Goal: Task Accomplishment & Management: Manage account settings

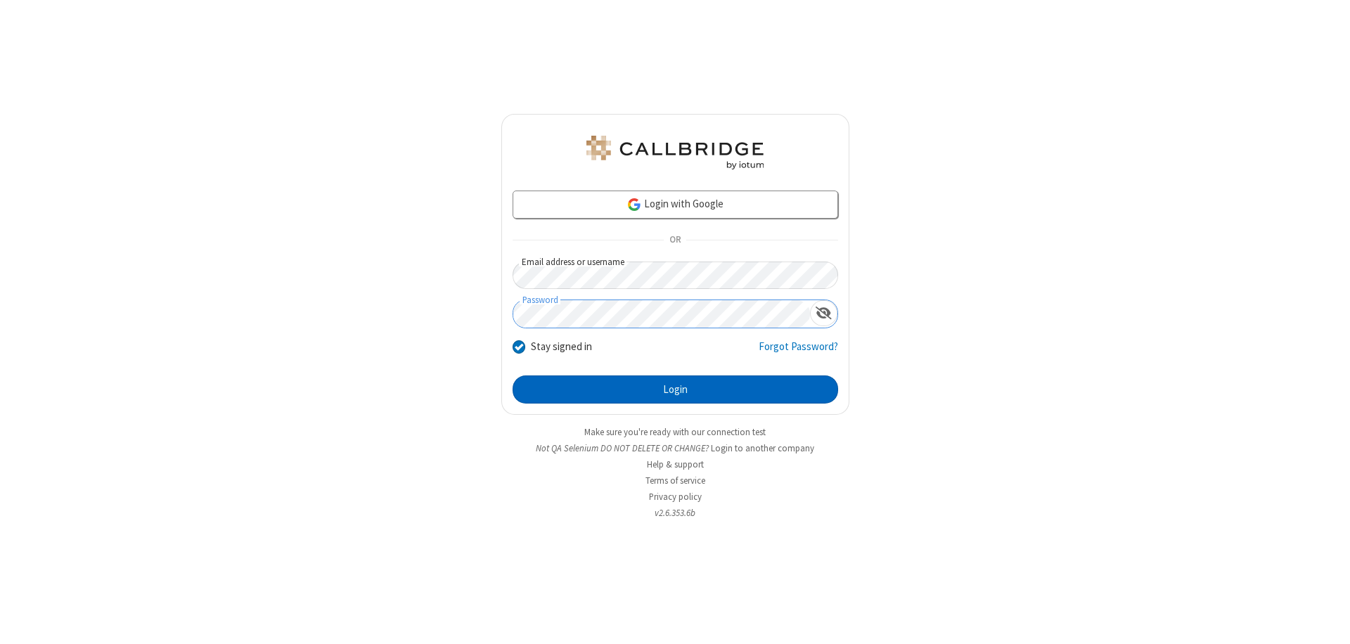
click at [675, 389] on button "Login" at bounding box center [676, 389] width 326 height 28
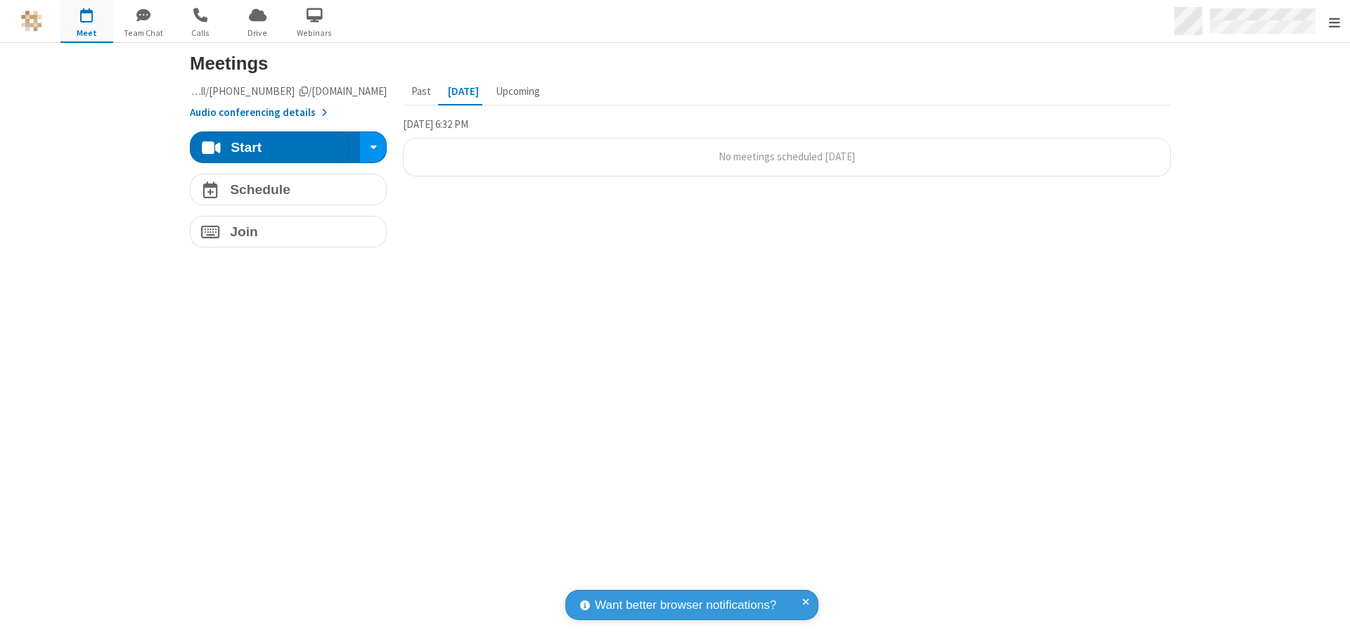
click at [1334, 22] on span "Open menu" at bounding box center [1334, 22] width 11 height 14
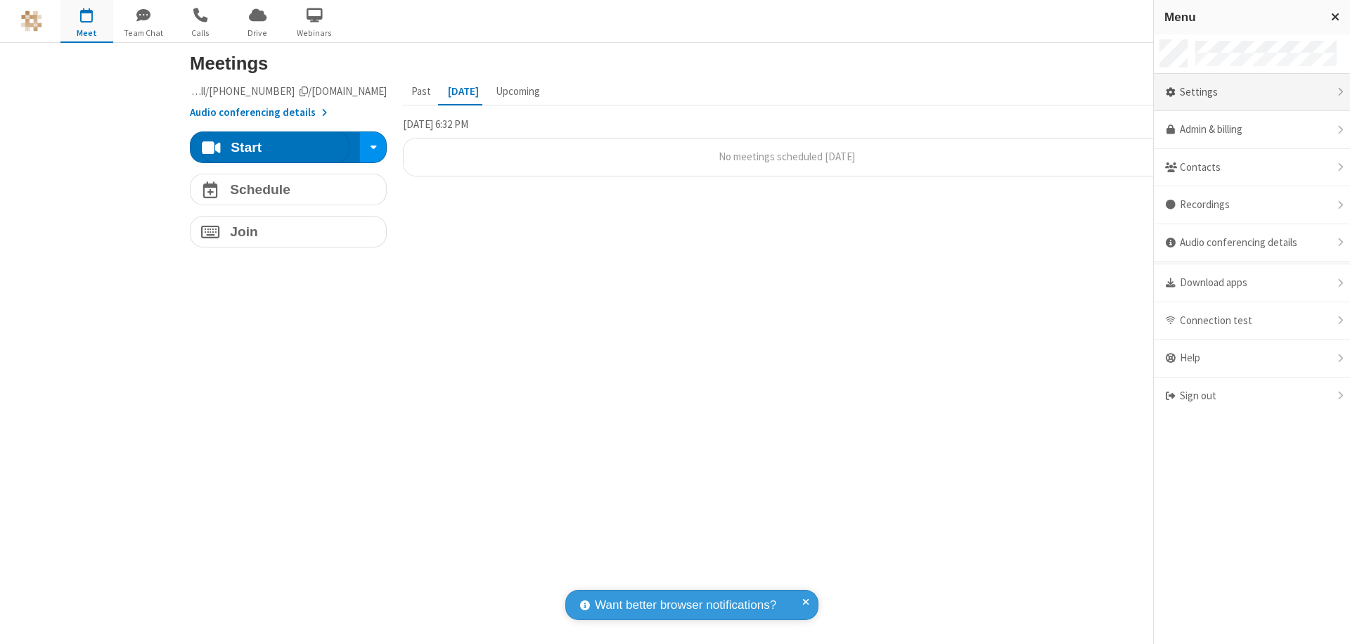
click at [1251, 92] on div "Settings" at bounding box center [1252, 93] width 196 height 38
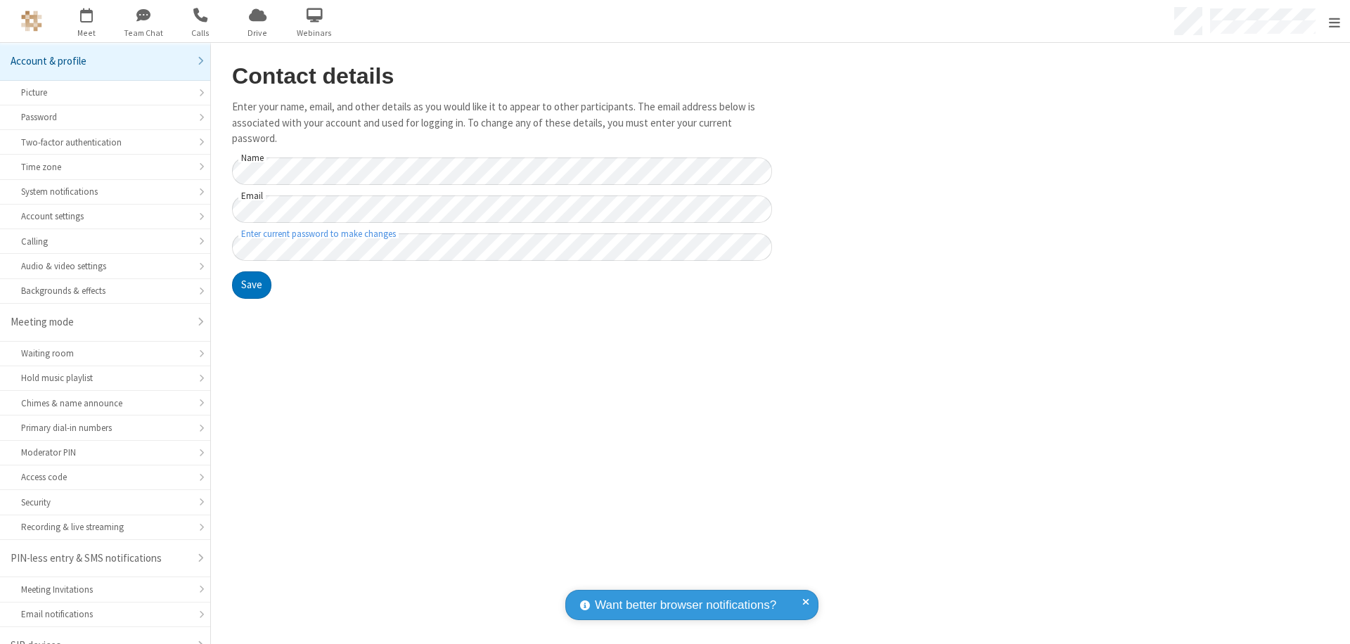
scroll to position [20, 0]
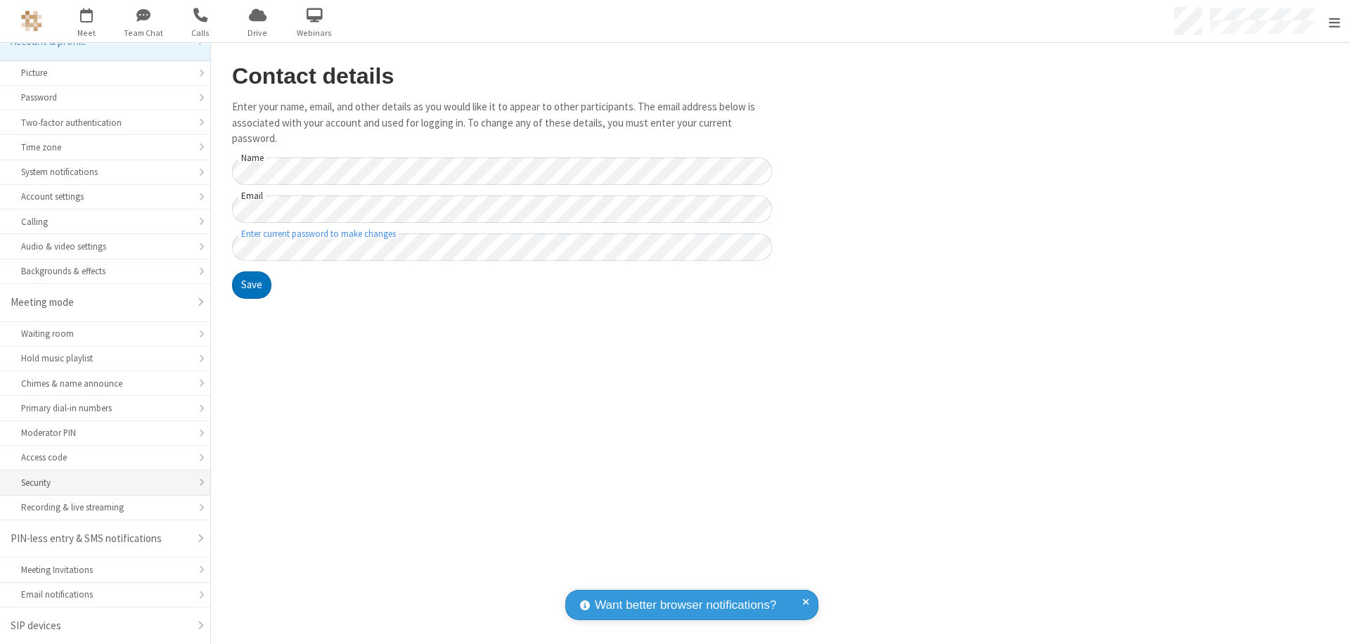
click at [100, 482] on div "Security" at bounding box center [105, 482] width 168 height 13
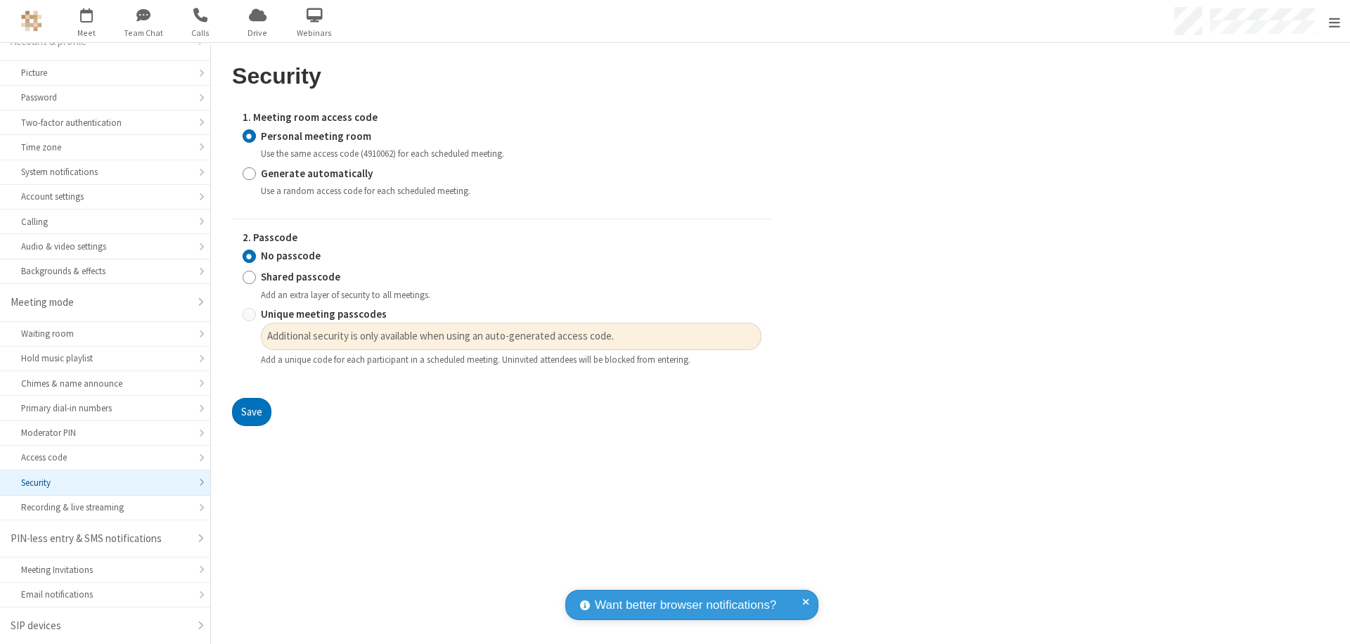
click at [249, 173] on input "Generate automatically" at bounding box center [249, 173] width 13 height 15
radio input "true"
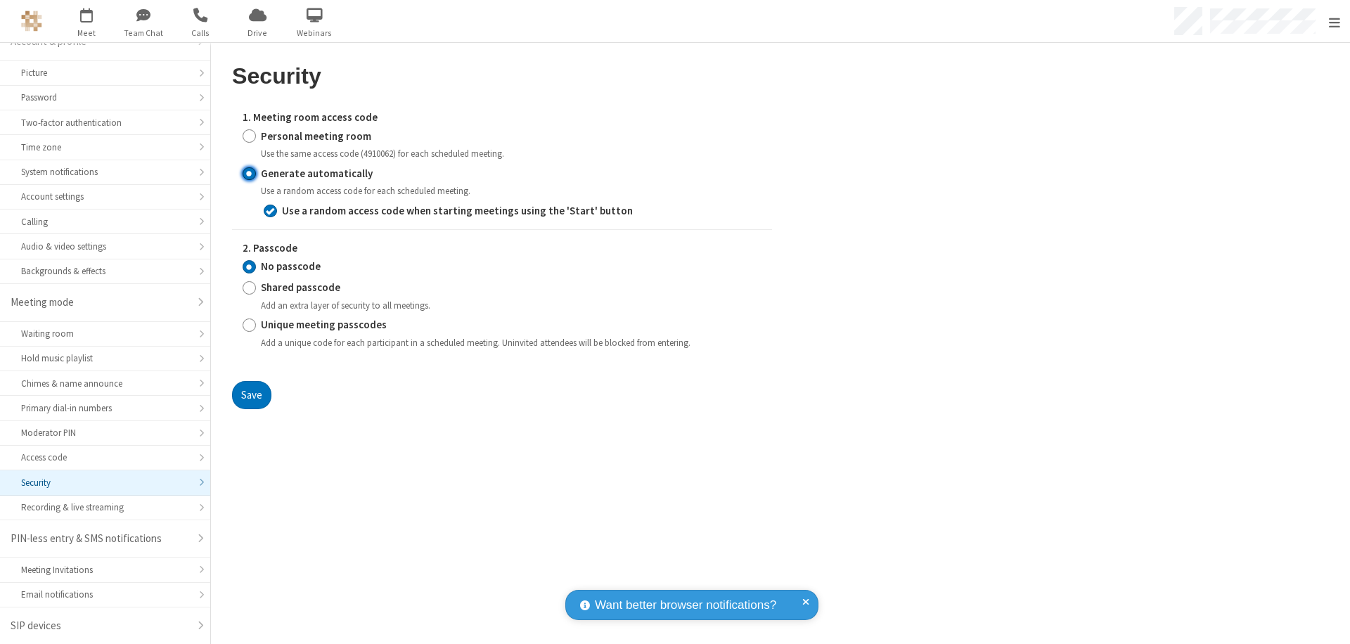
click at [249, 266] on input "No passcode" at bounding box center [249, 266] width 13 height 15
click at [251, 394] on button "Save" at bounding box center [251, 395] width 39 height 28
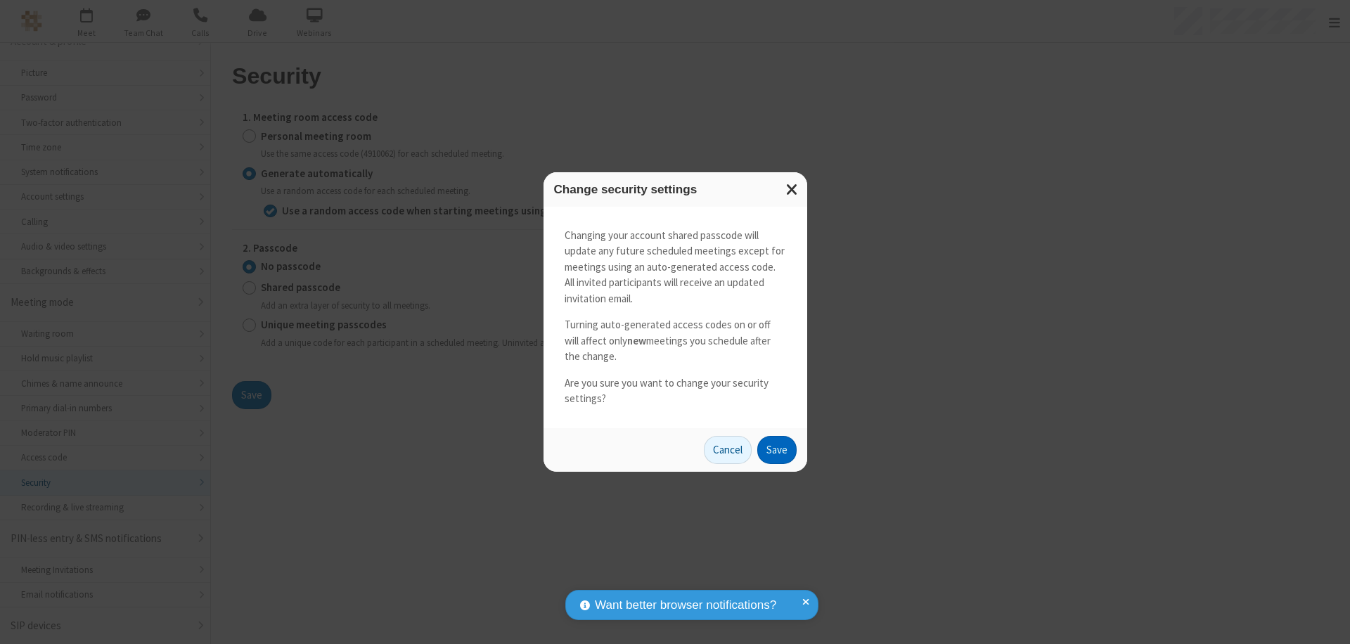
click at [776, 449] on button "Save" at bounding box center [776, 450] width 39 height 28
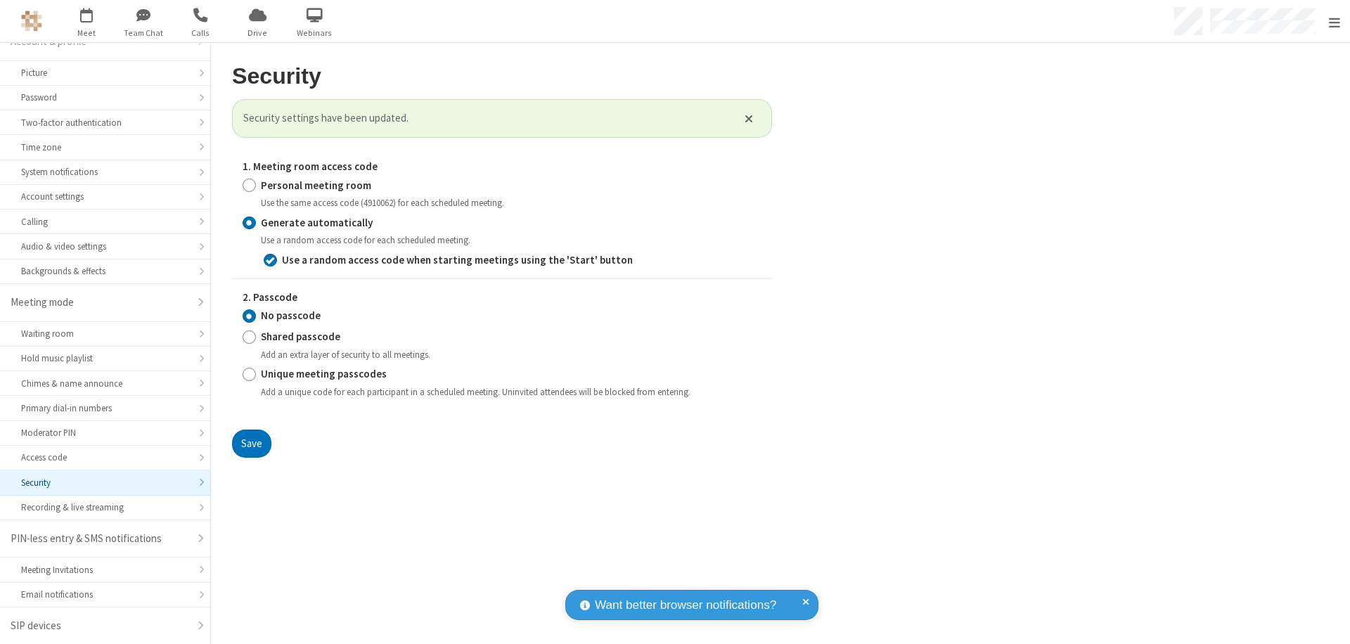
click at [1334, 22] on span "Open menu" at bounding box center [1334, 22] width 11 height 14
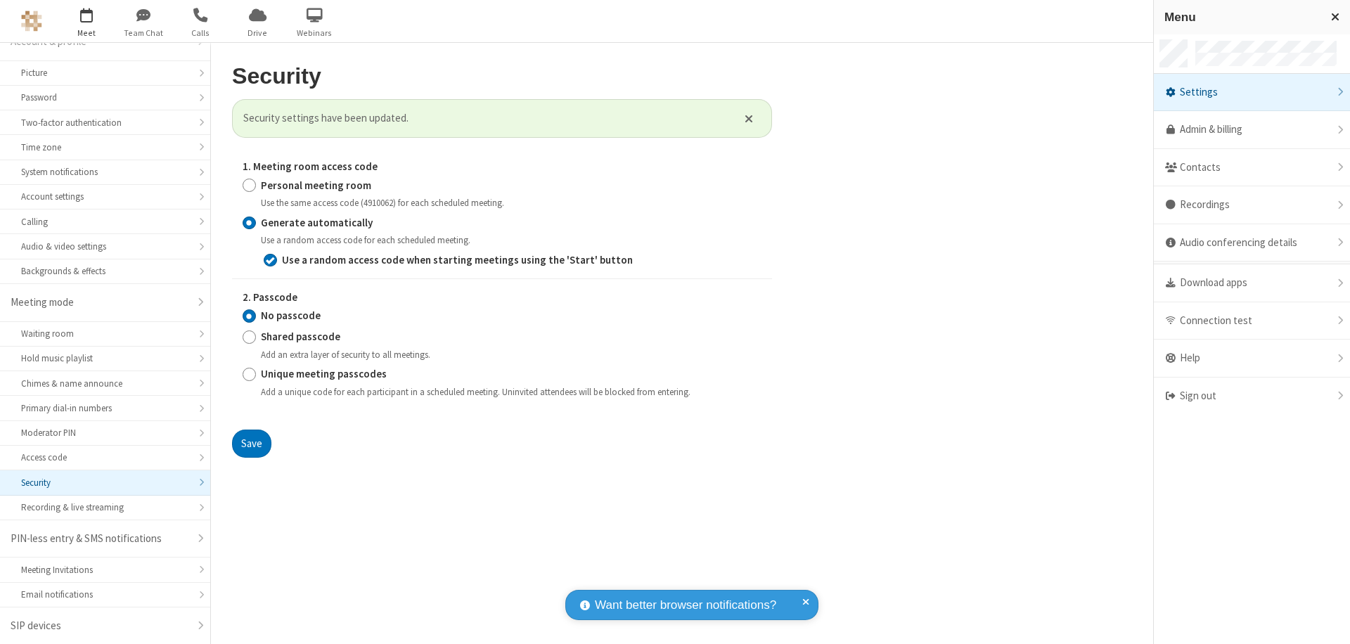
click at [86, 21] on span "button" at bounding box center [86, 15] width 53 height 24
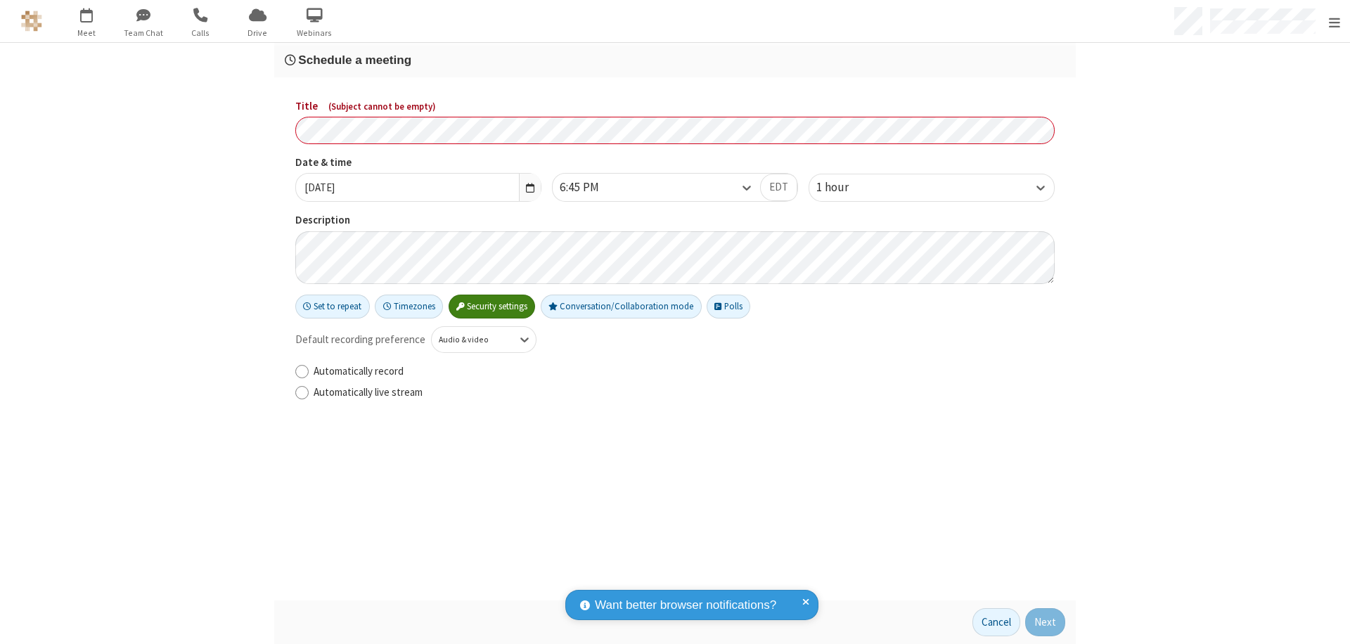
click at [669, 60] on h3 "Schedule a meeting" at bounding box center [675, 59] width 780 height 13
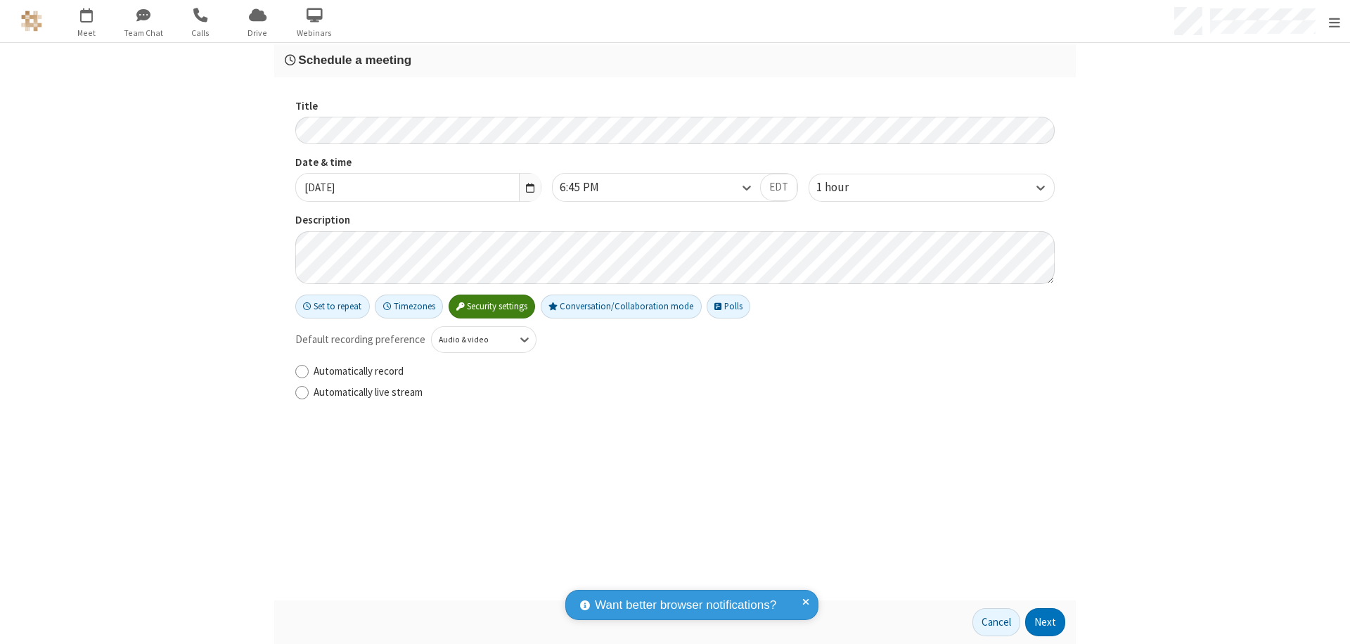
click at [1041, 622] on button "Next" at bounding box center [1045, 622] width 40 height 28
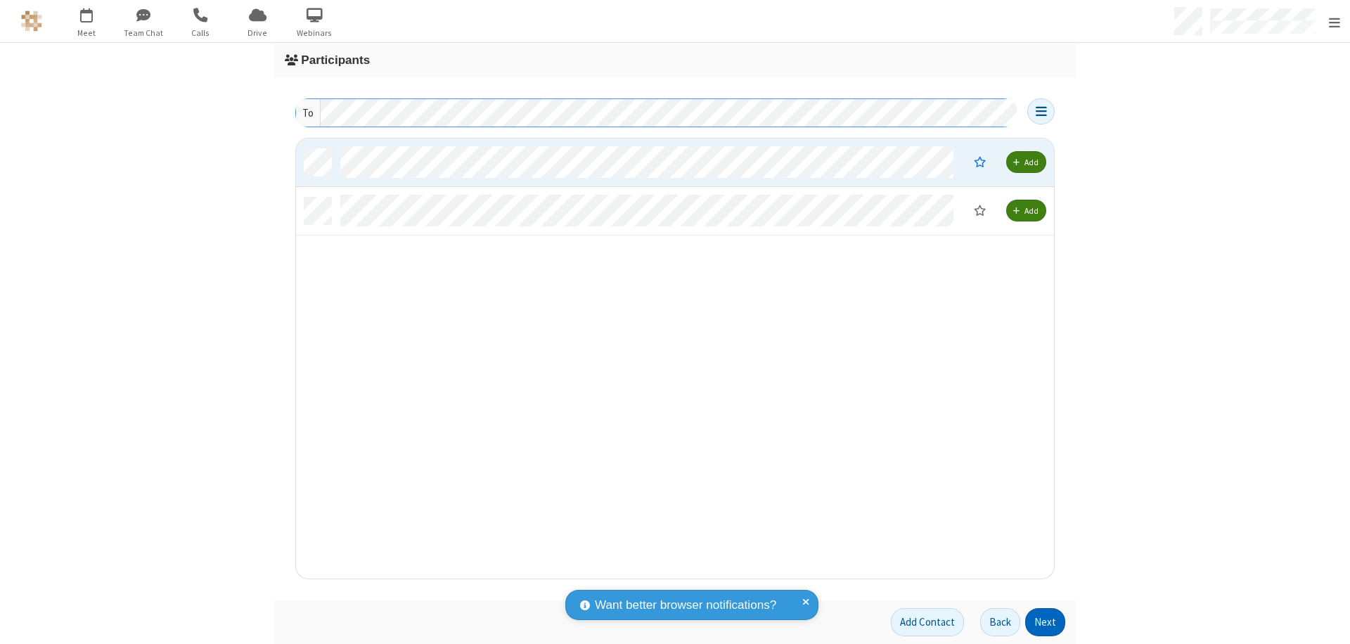
click at [1041, 622] on button "Next" at bounding box center [1045, 622] width 40 height 28
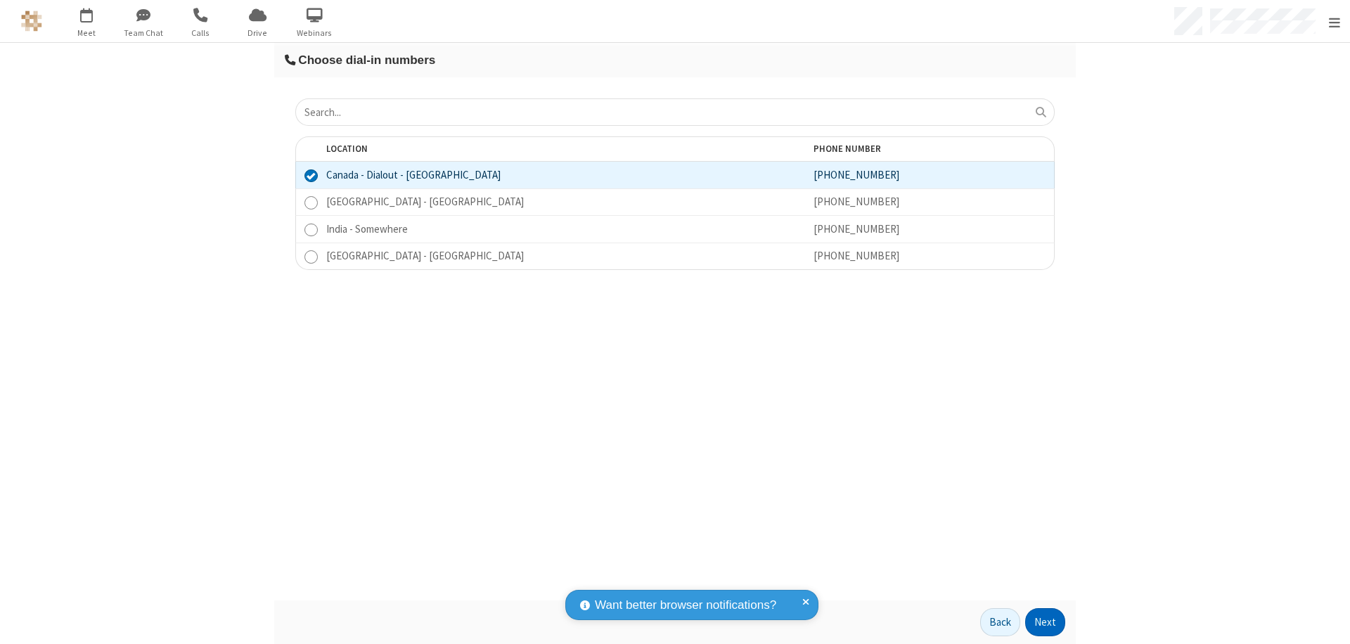
click at [1041, 622] on button "Next" at bounding box center [1045, 622] width 40 height 28
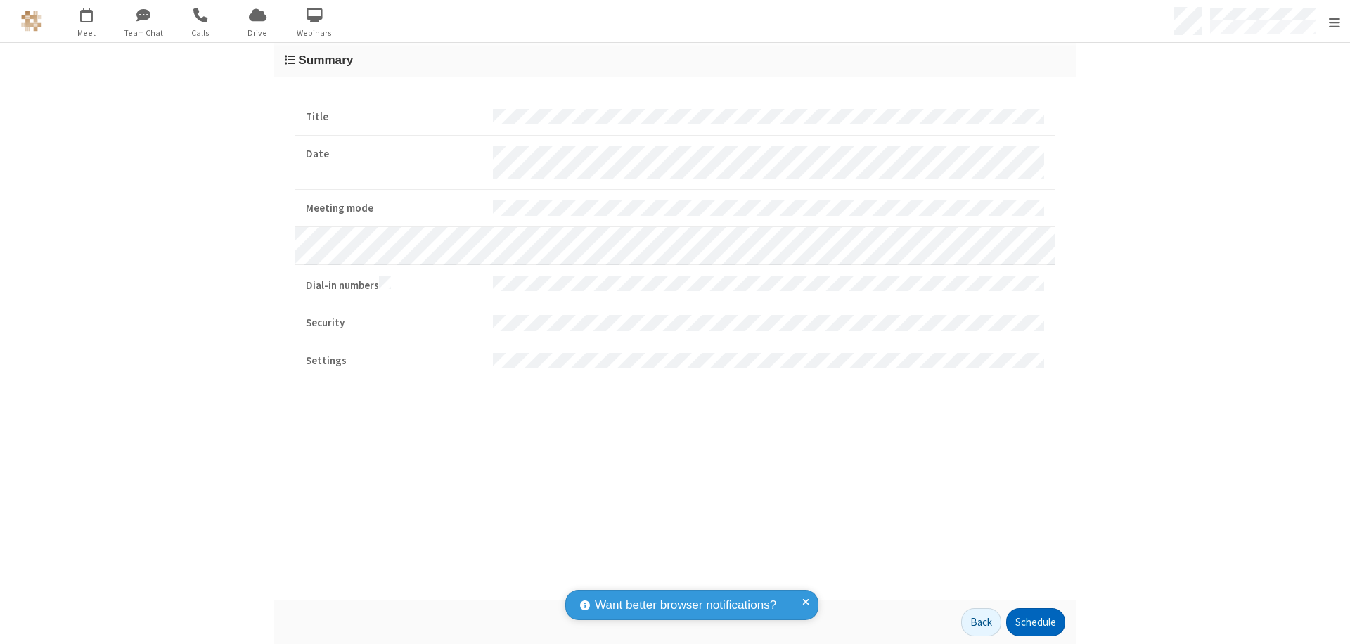
click at [1030, 622] on button "Schedule" at bounding box center [1035, 622] width 59 height 28
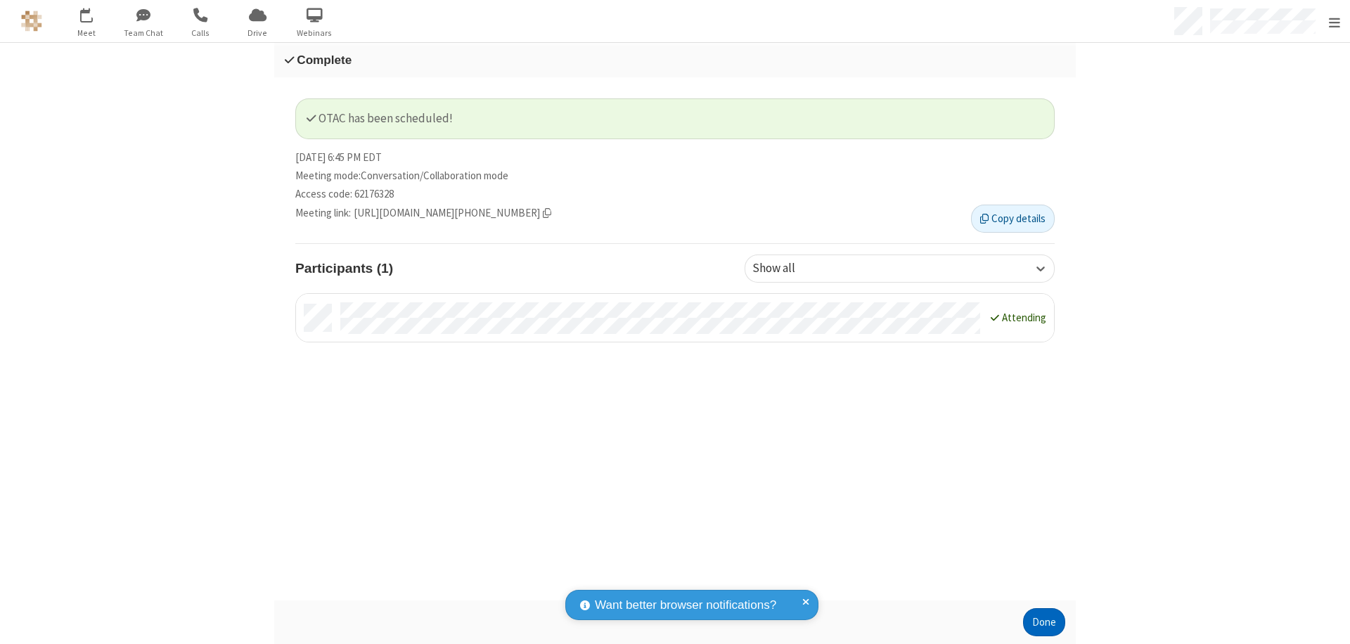
click at [1039, 622] on button "Done" at bounding box center [1044, 622] width 42 height 28
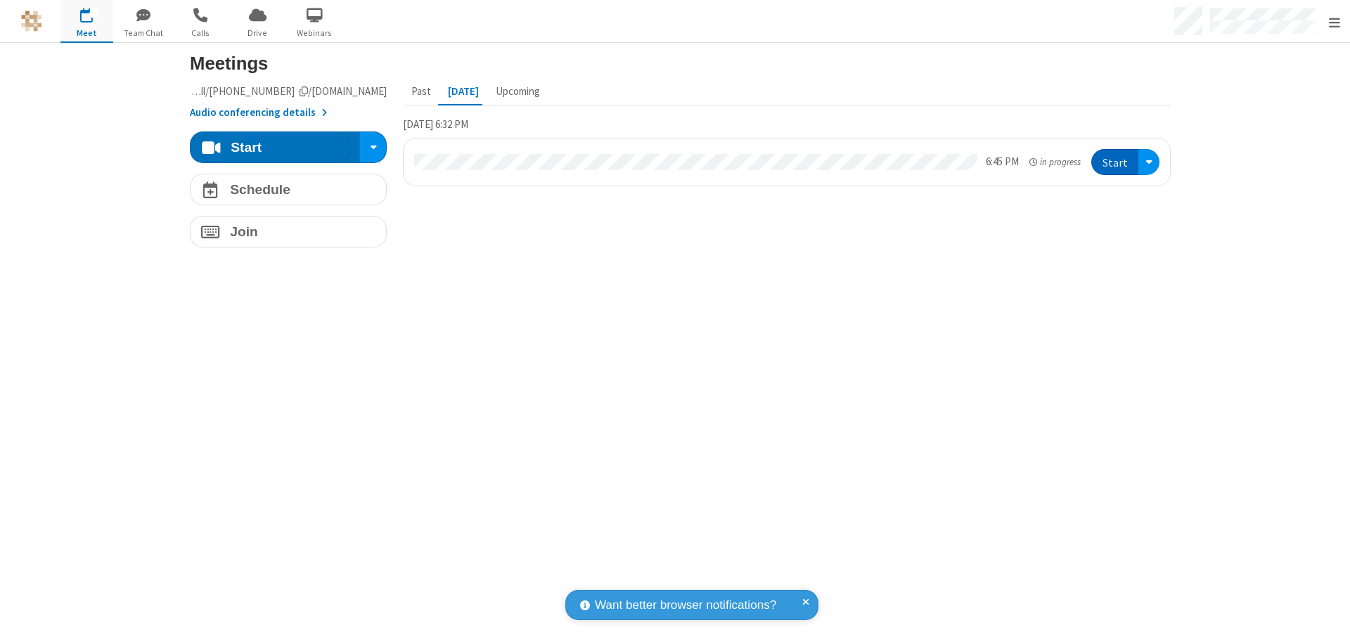
click at [1110, 162] on button "Start" at bounding box center [1114, 162] width 47 height 26
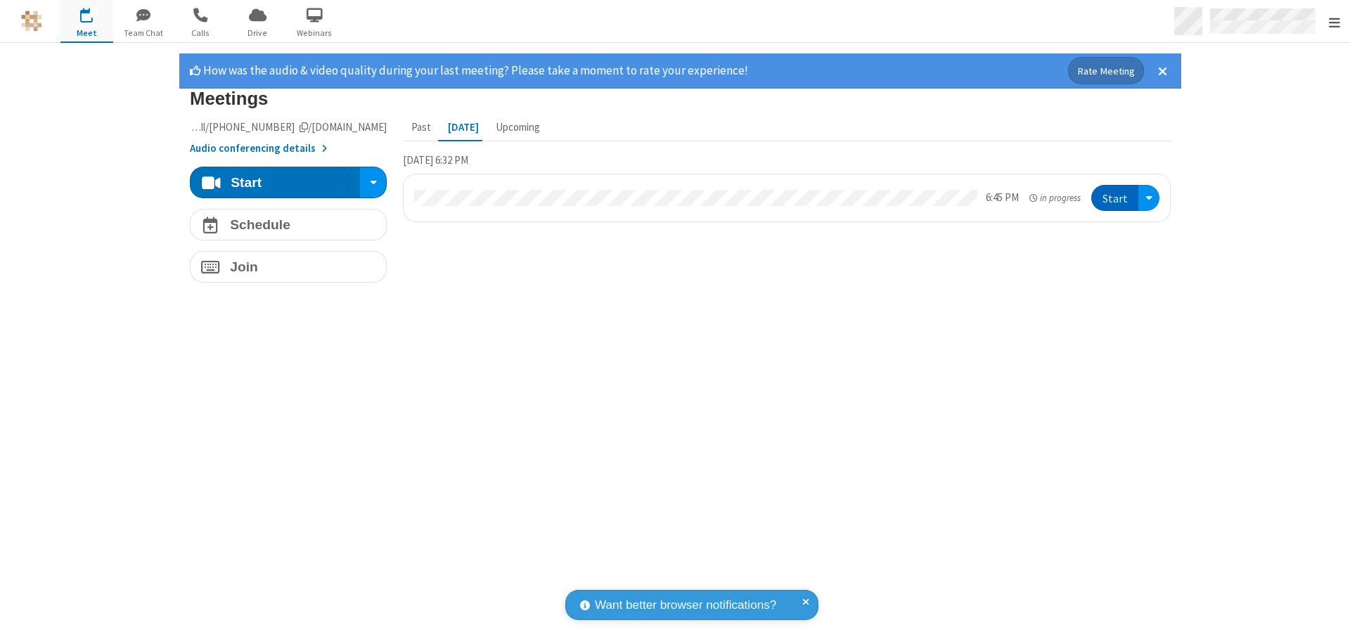
click at [1334, 22] on span "Open menu" at bounding box center [1334, 22] width 11 height 14
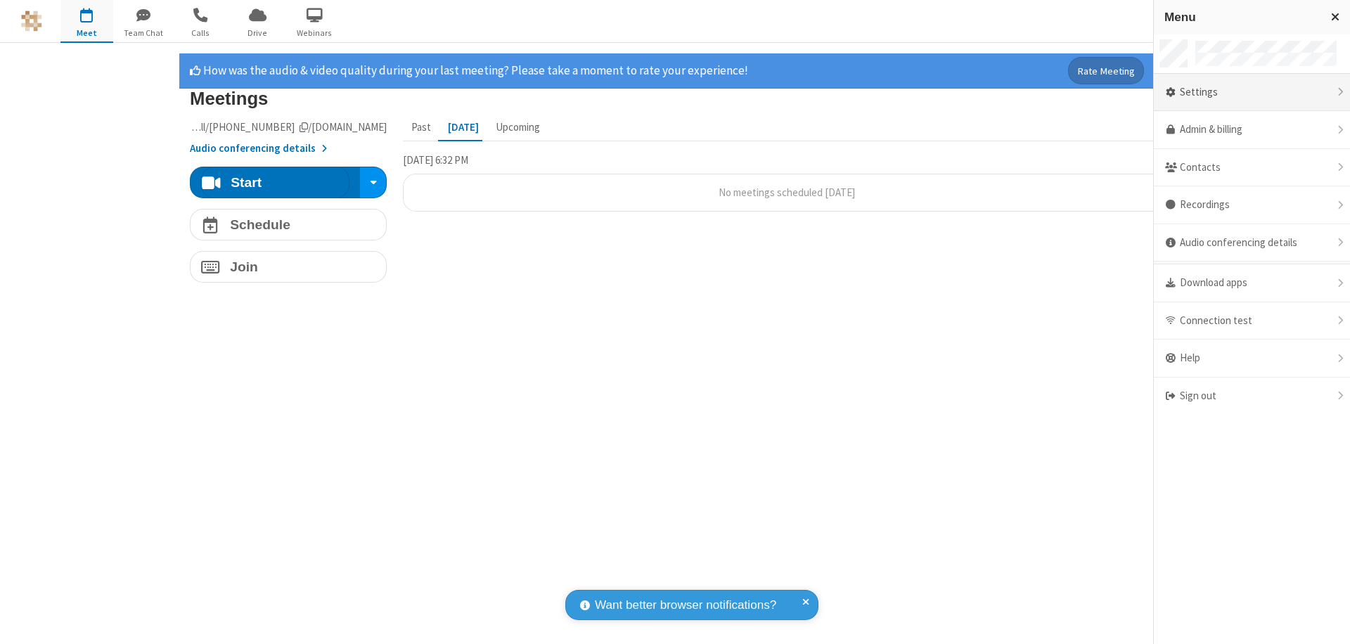
click at [1251, 92] on div "Settings" at bounding box center [1252, 93] width 196 height 38
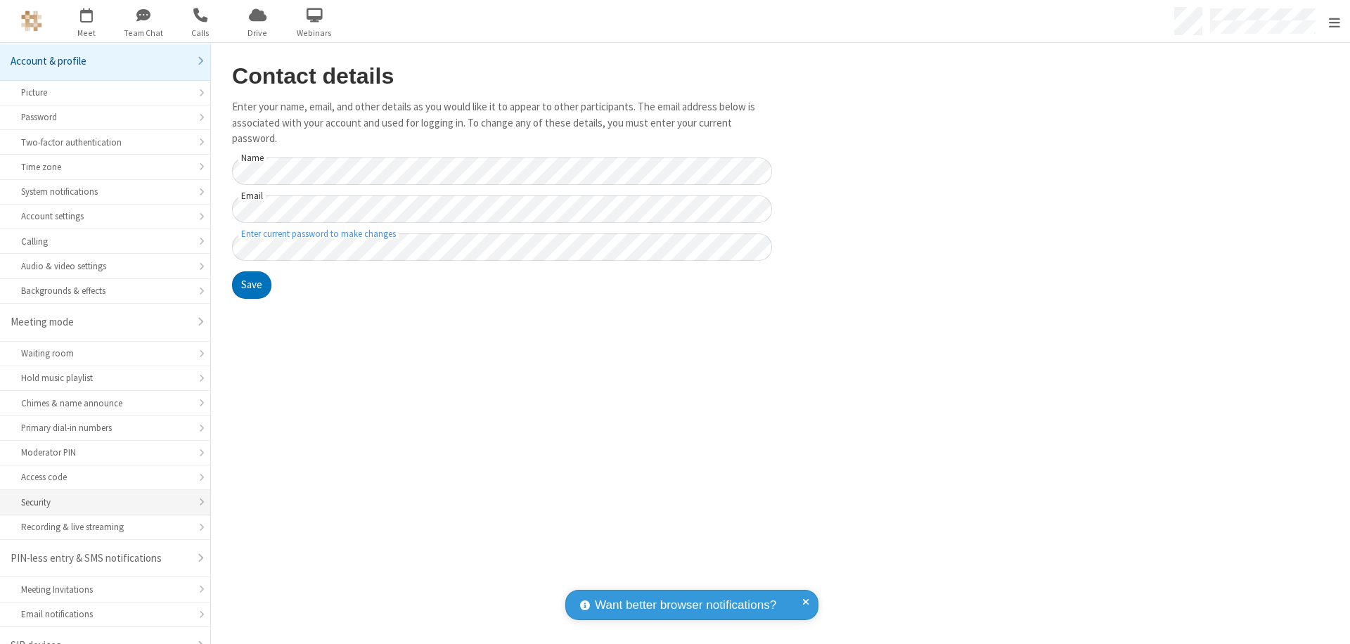
click at [100, 496] on div "Security" at bounding box center [105, 502] width 168 height 13
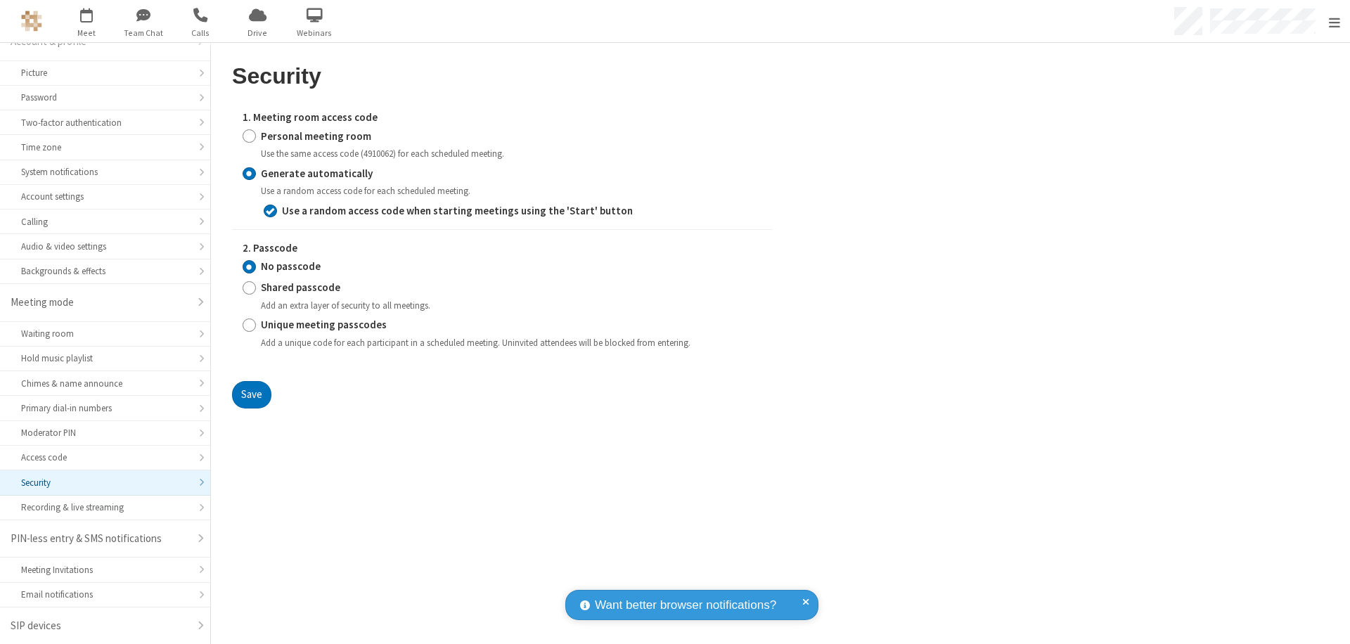
click at [249, 136] on input "Personal meeting room" at bounding box center [249, 136] width 13 height 15
radio input "true"
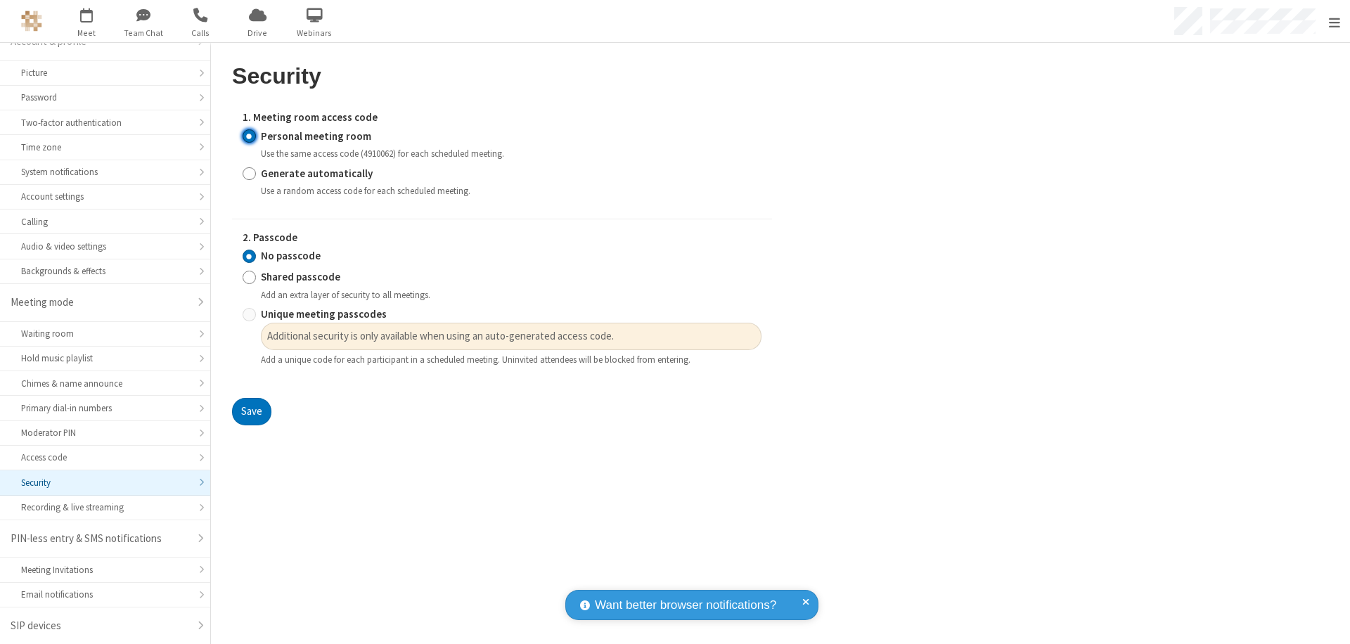
click at [249, 256] on input "No passcode" at bounding box center [249, 256] width 13 height 15
click at [251, 412] on button "Save" at bounding box center [251, 412] width 39 height 28
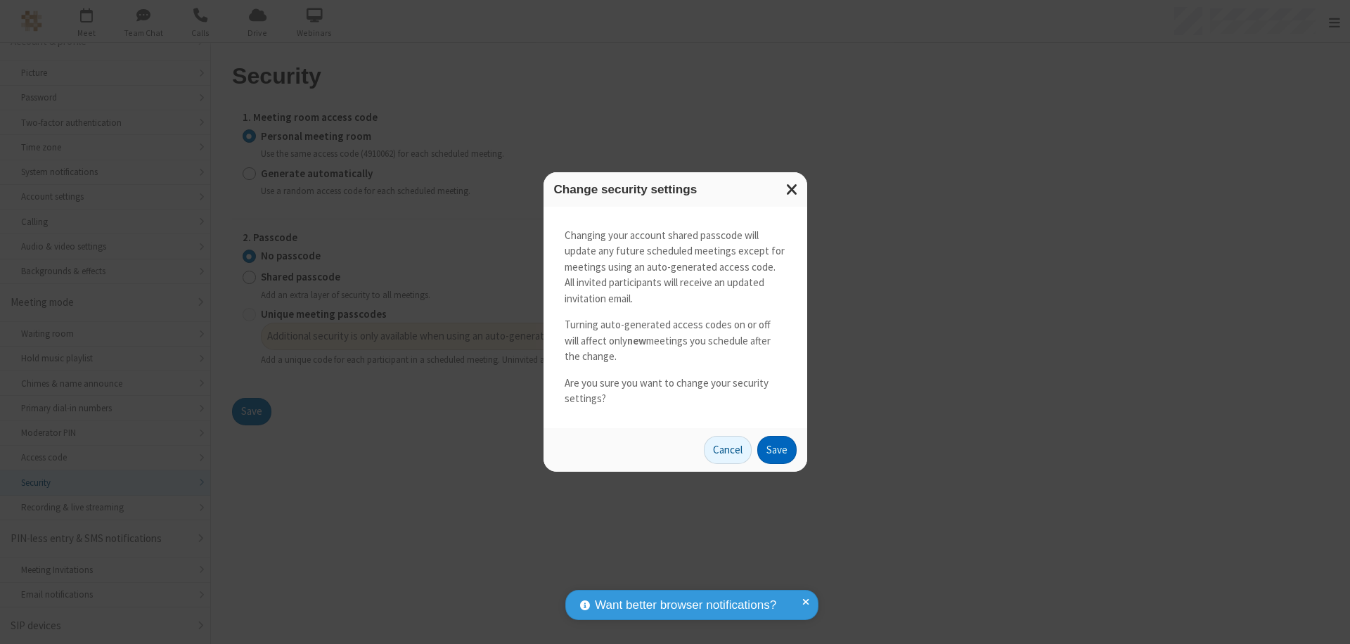
click at [776, 449] on button "Save" at bounding box center [776, 450] width 39 height 28
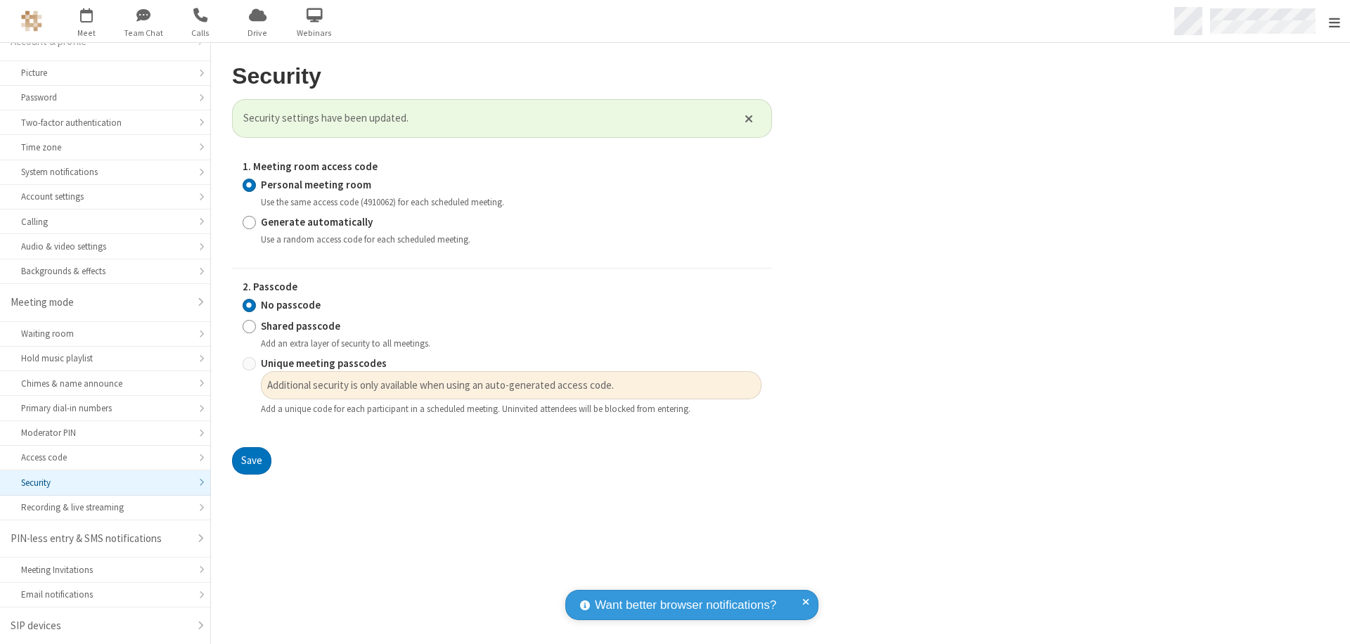
click at [1334, 21] on span "Open menu" at bounding box center [1334, 22] width 11 height 14
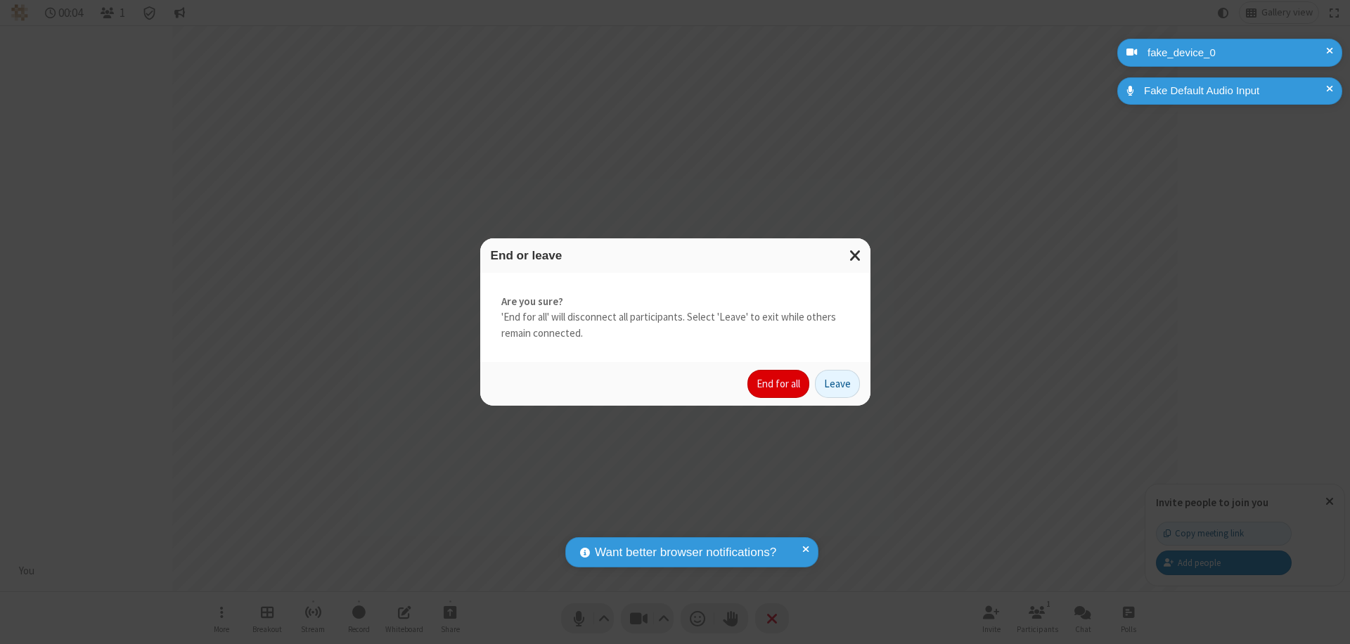
click at [779, 384] on button "End for all" at bounding box center [778, 384] width 62 height 28
